Goal: Task Accomplishment & Management: Manage account settings

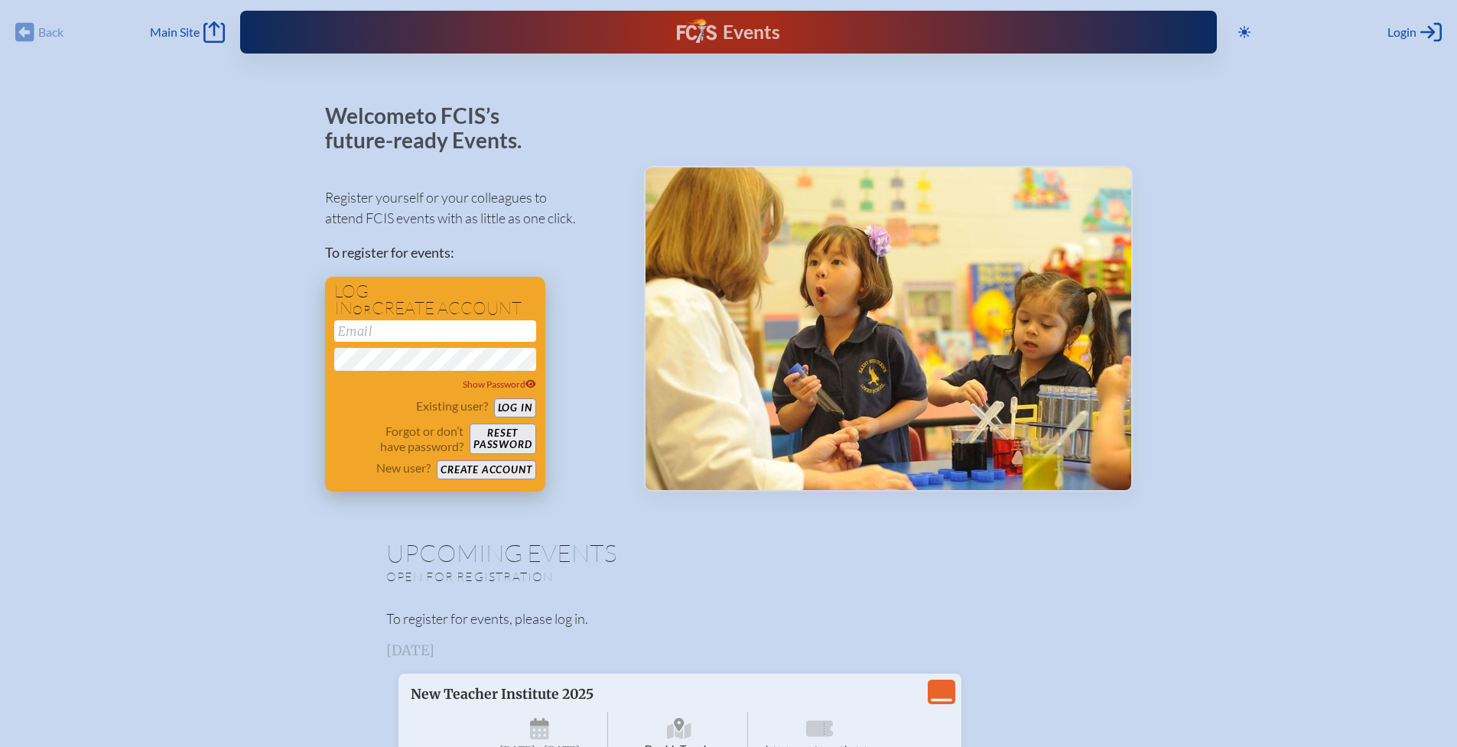
type input "[EMAIL_ADDRESS][DOMAIN_NAME]"
click at [519, 410] on button "Log in" at bounding box center [515, 407] width 42 height 19
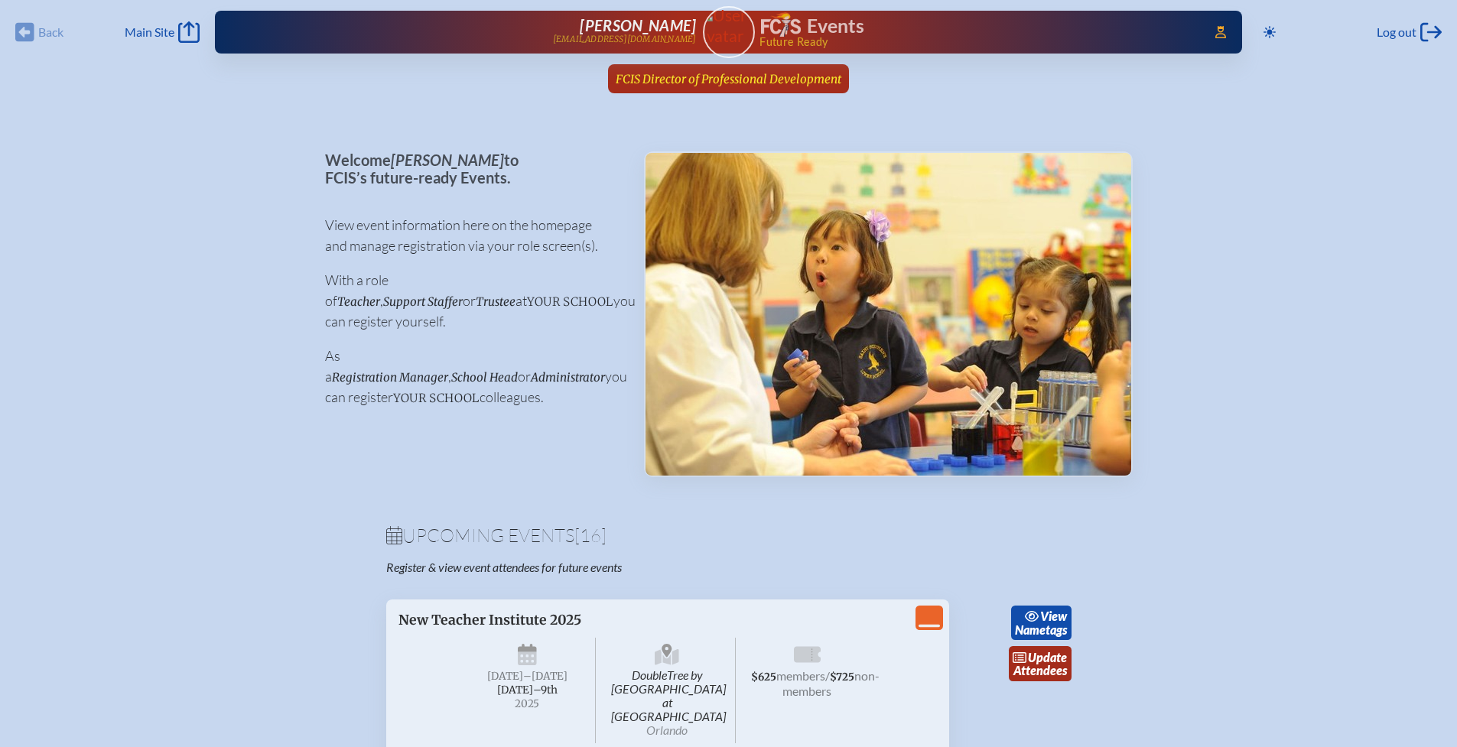
click at [765, 84] on span "FCIS Director of Professional Development" at bounding box center [728, 79] width 226 height 15
